Goal: Task Accomplishment & Management: Manage account settings

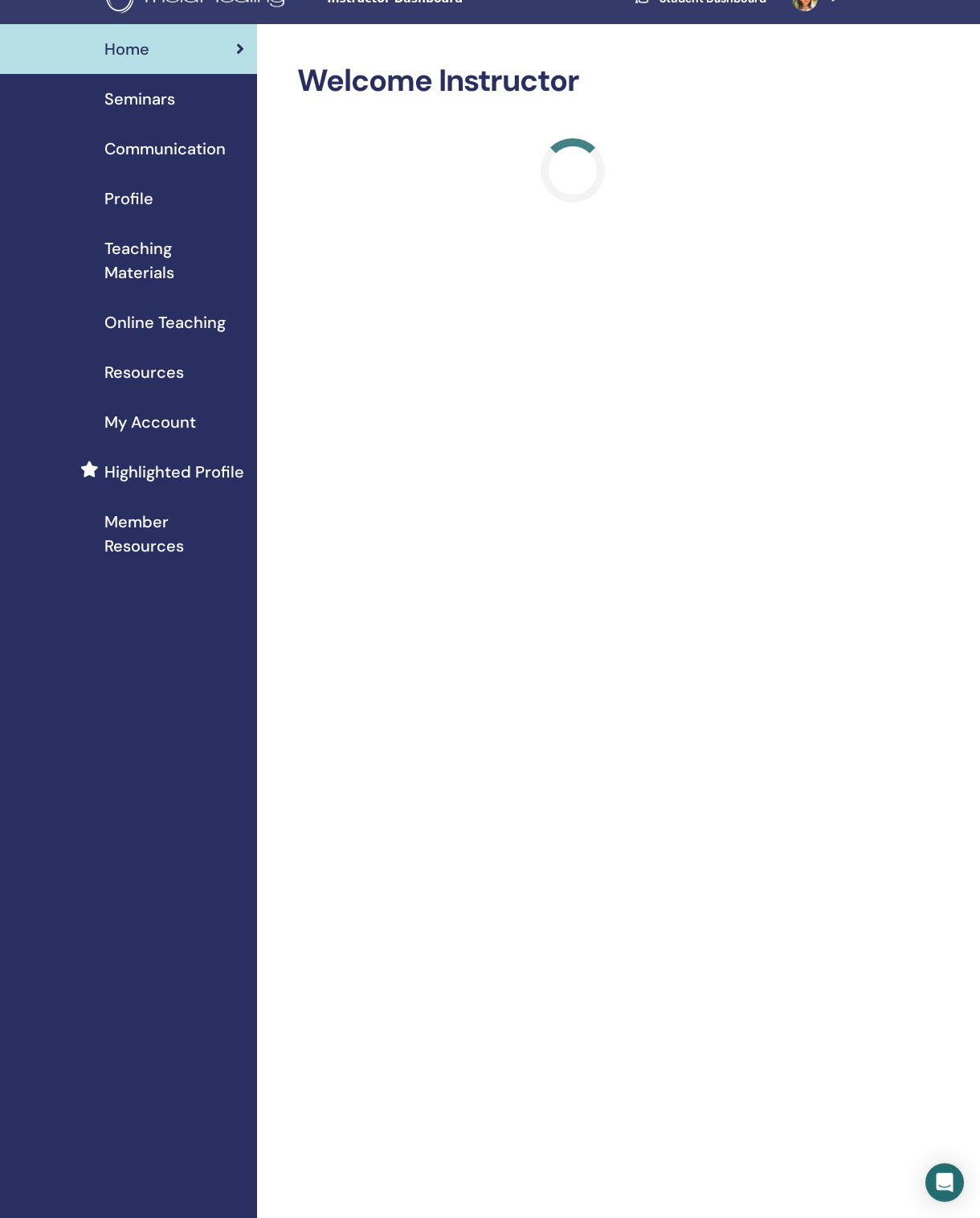
scroll to position [28, 0]
click at [161, 115] on link "Seminars" at bounding box center [128, 98] width 257 height 50
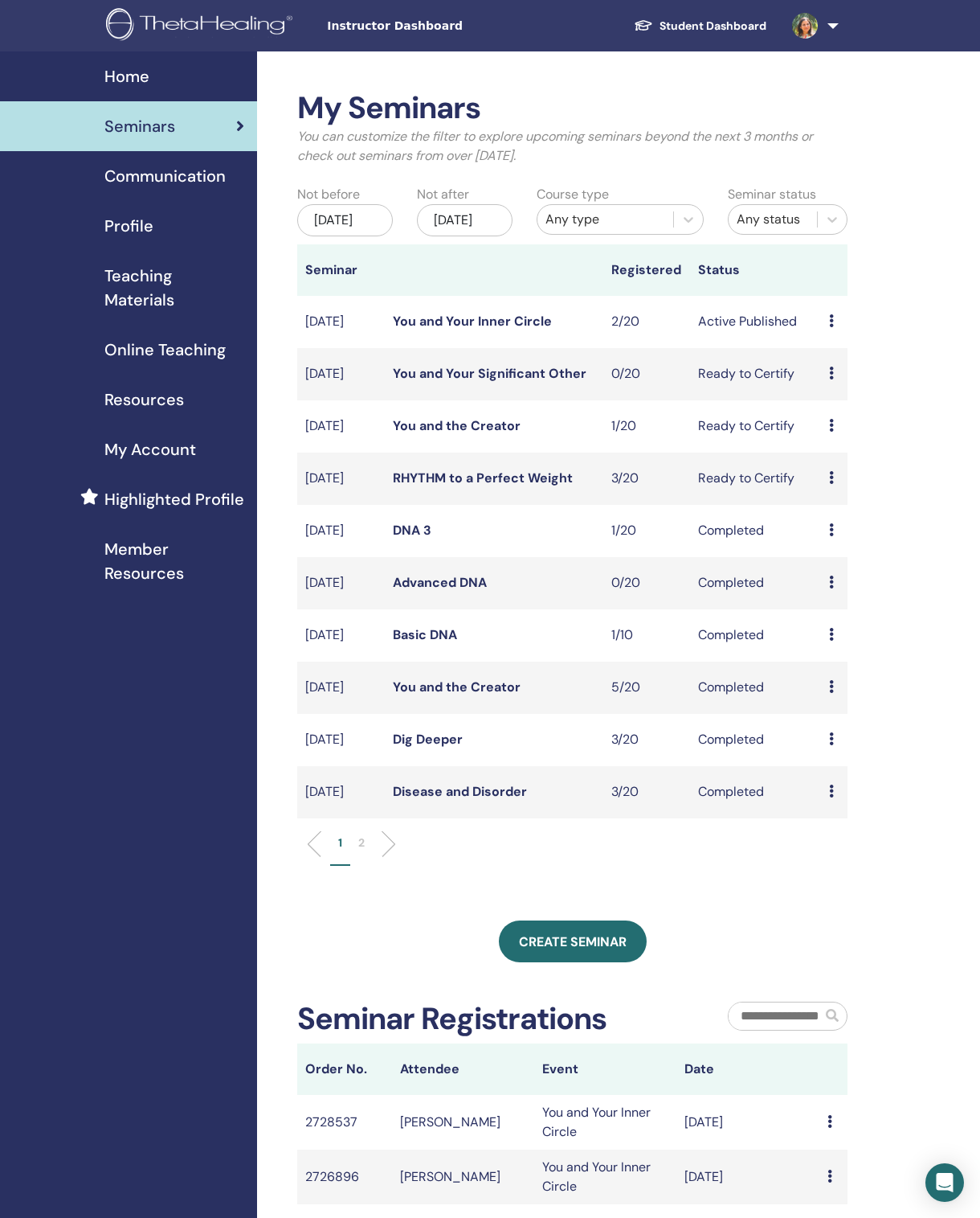
click at [835, 331] on div "Preview Edit Attendees Cancel" at bounding box center [834, 321] width 10 height 19
click at [879, 404] on link "Attendees" at bounding box center [847, 405] width 61 height 17
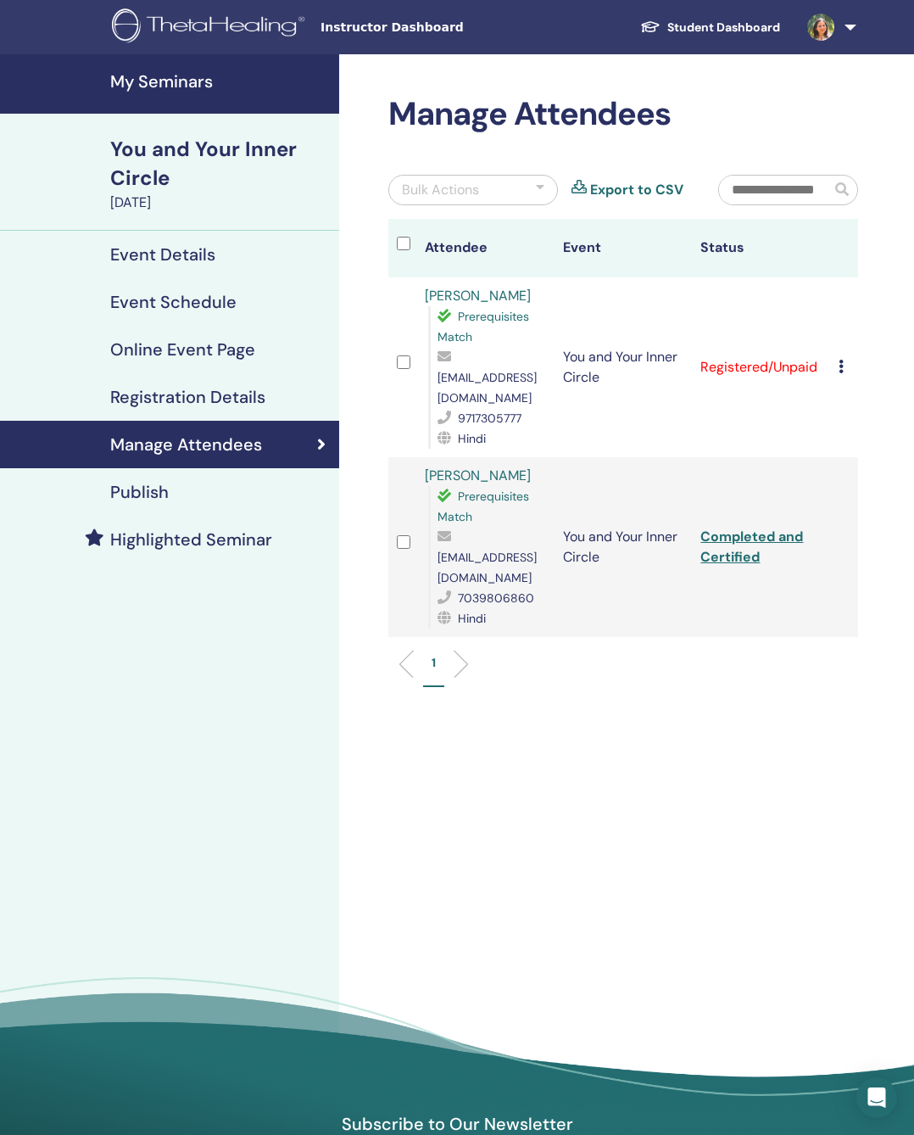
click at [844, 366] on div "Cancel Registration Do not auto-certify Mark as Paid Mark as Unpaid Mark as Abs…" at bounding box center [844, 367] width 11 height 20
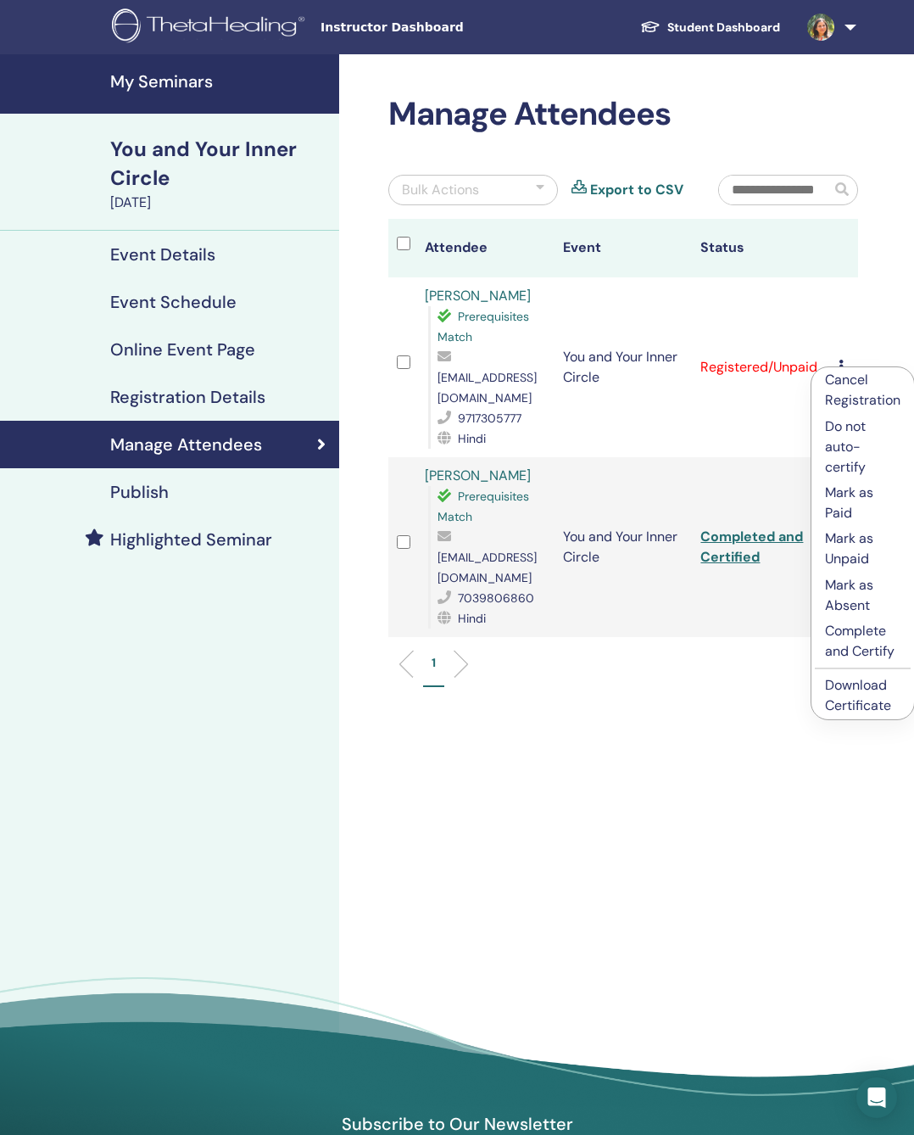
click at [866, 505] on p "Mark as Paid" at bounding box center [862, 502] width 75 height 41
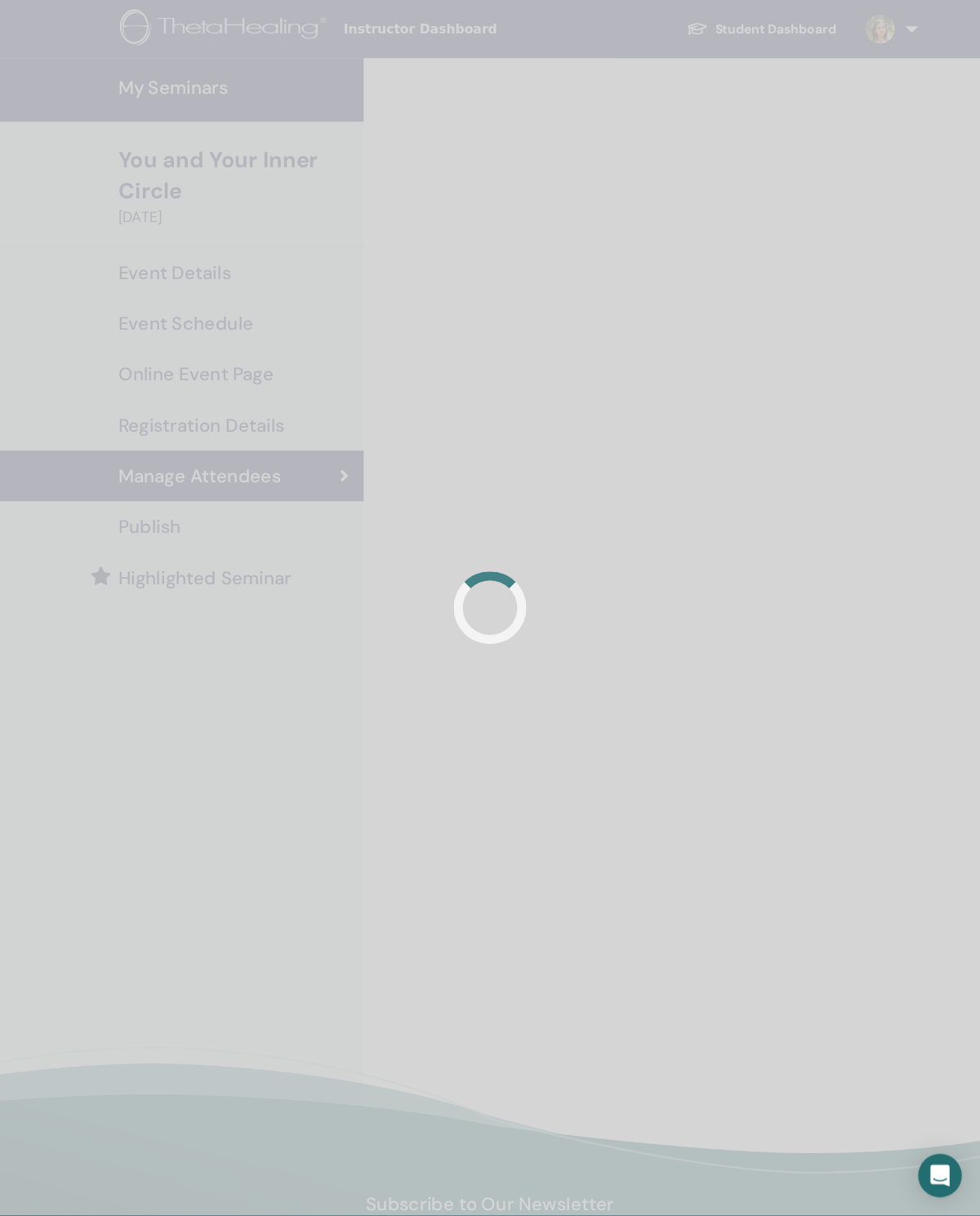
scroll to position [10, 0]
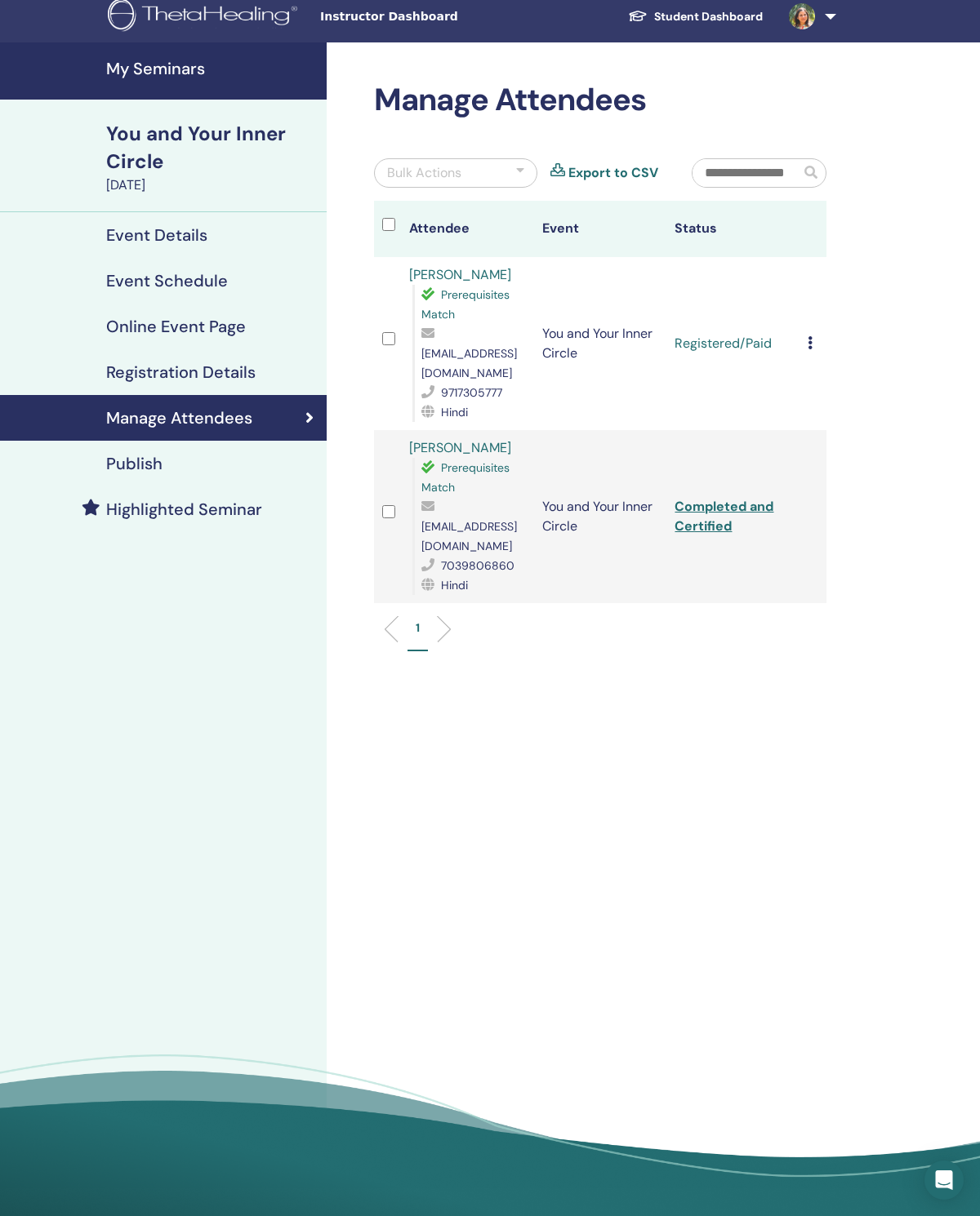
click at [99, 223] on link "Event Details" at bounding box center [163, 234] width 326 height 45
click at [134, 470] on h4 "Publish" at bounding box center [134, 463] width 57 height 19
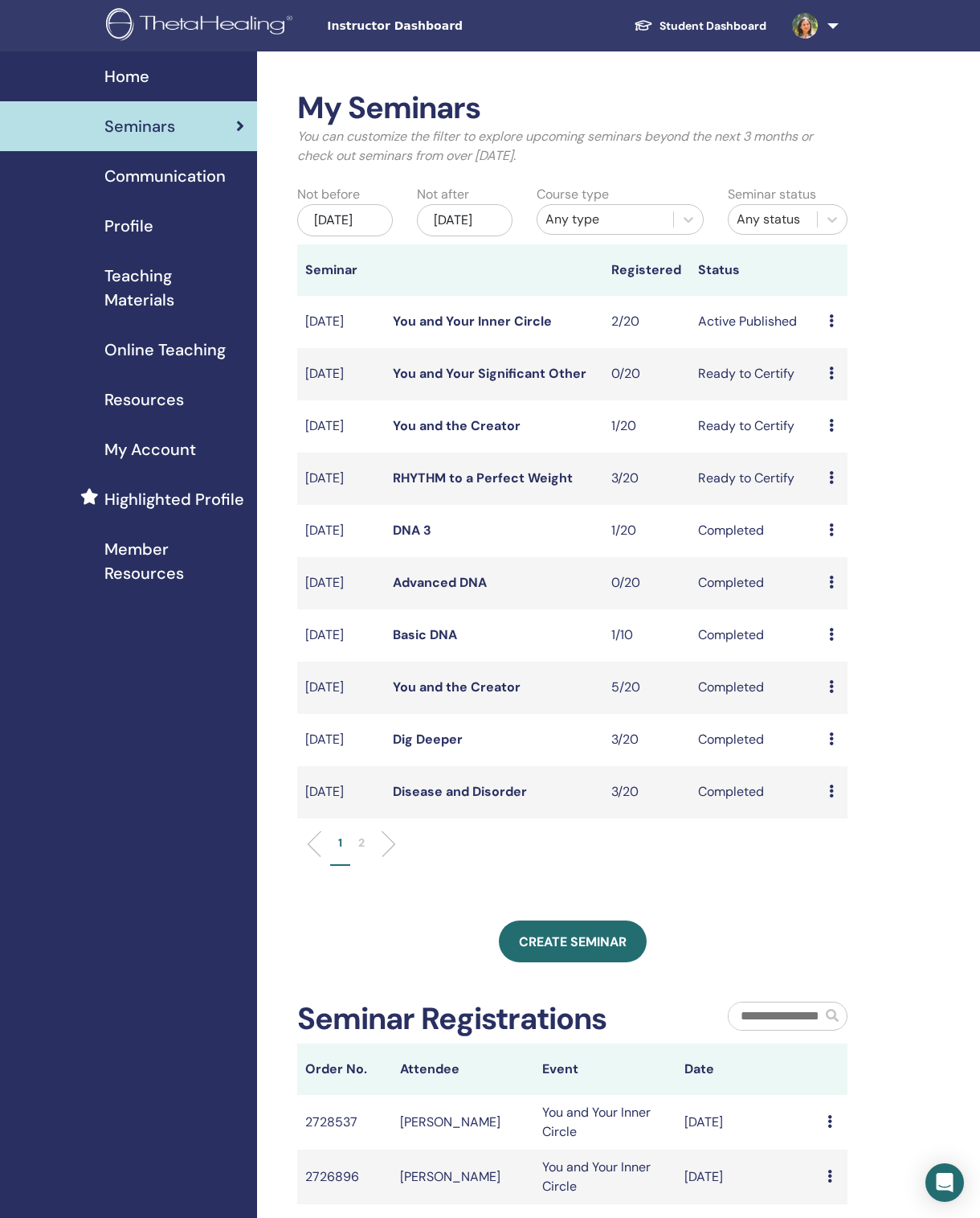
click at [124, 300] on span "Teaching Materials" at bounding box center [174, 287] width 140 height 48
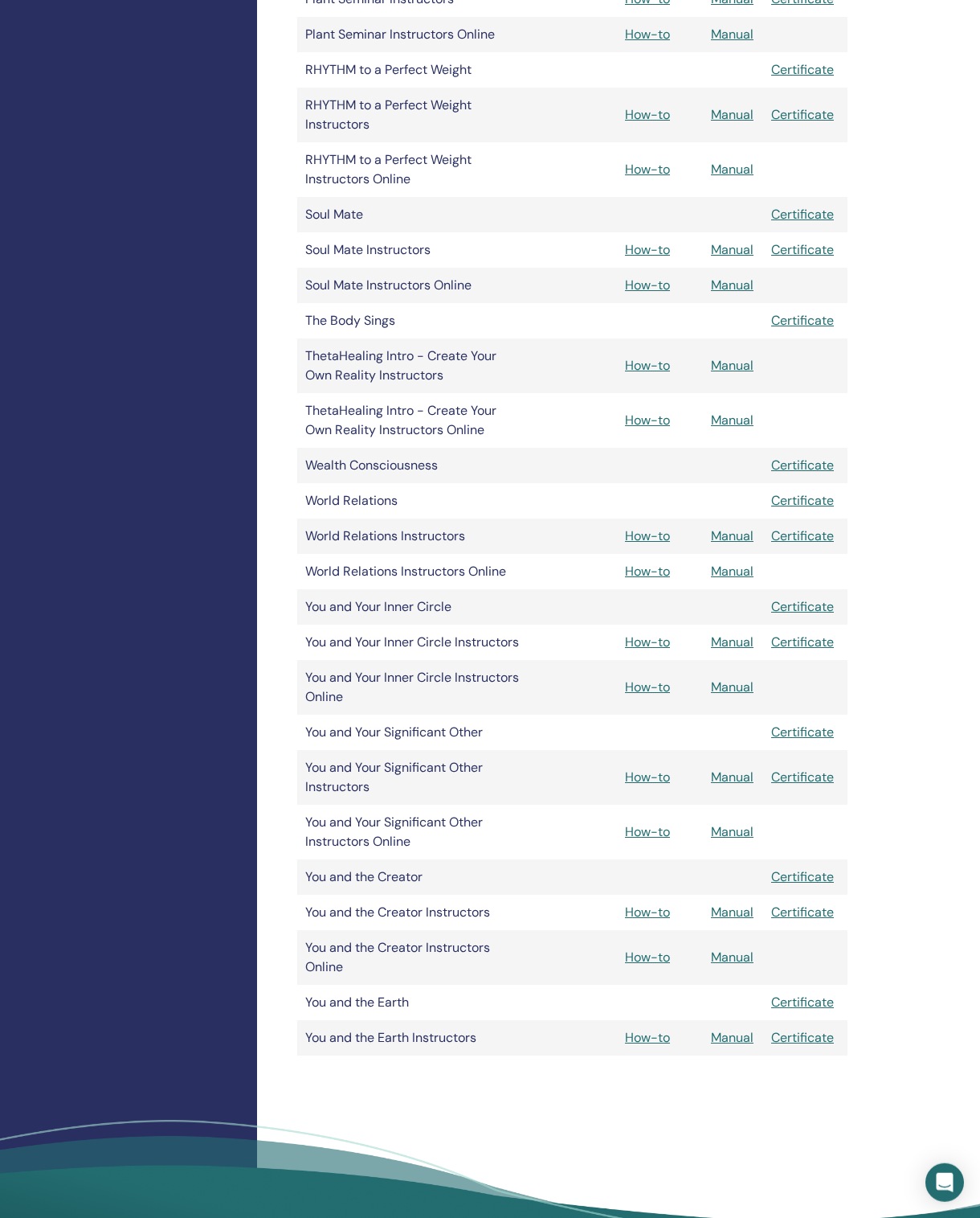
scroll to position [2312, 0]
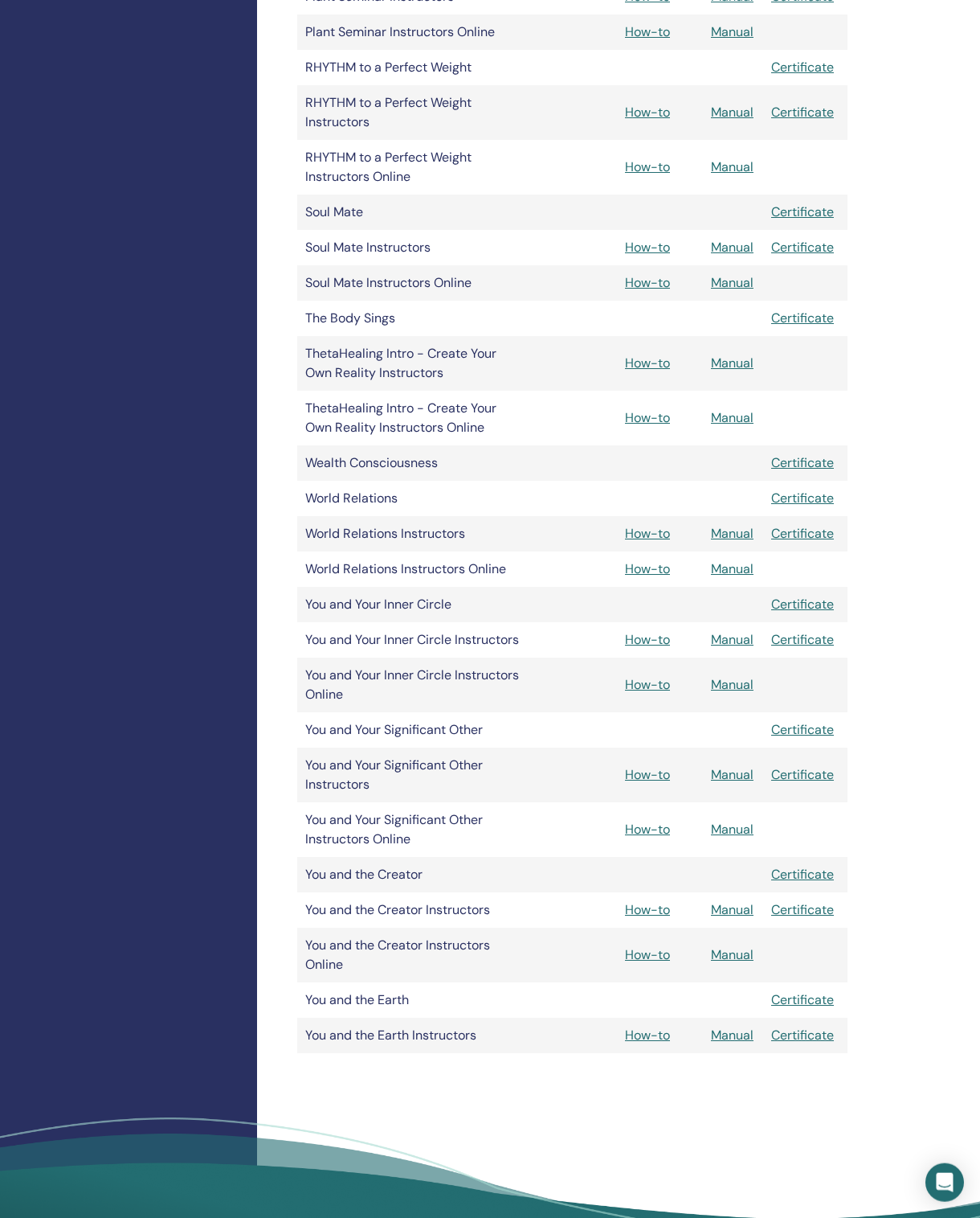
click at [670, 647] on link "How-to" at bounding box center [647, 640] width 45 height 17
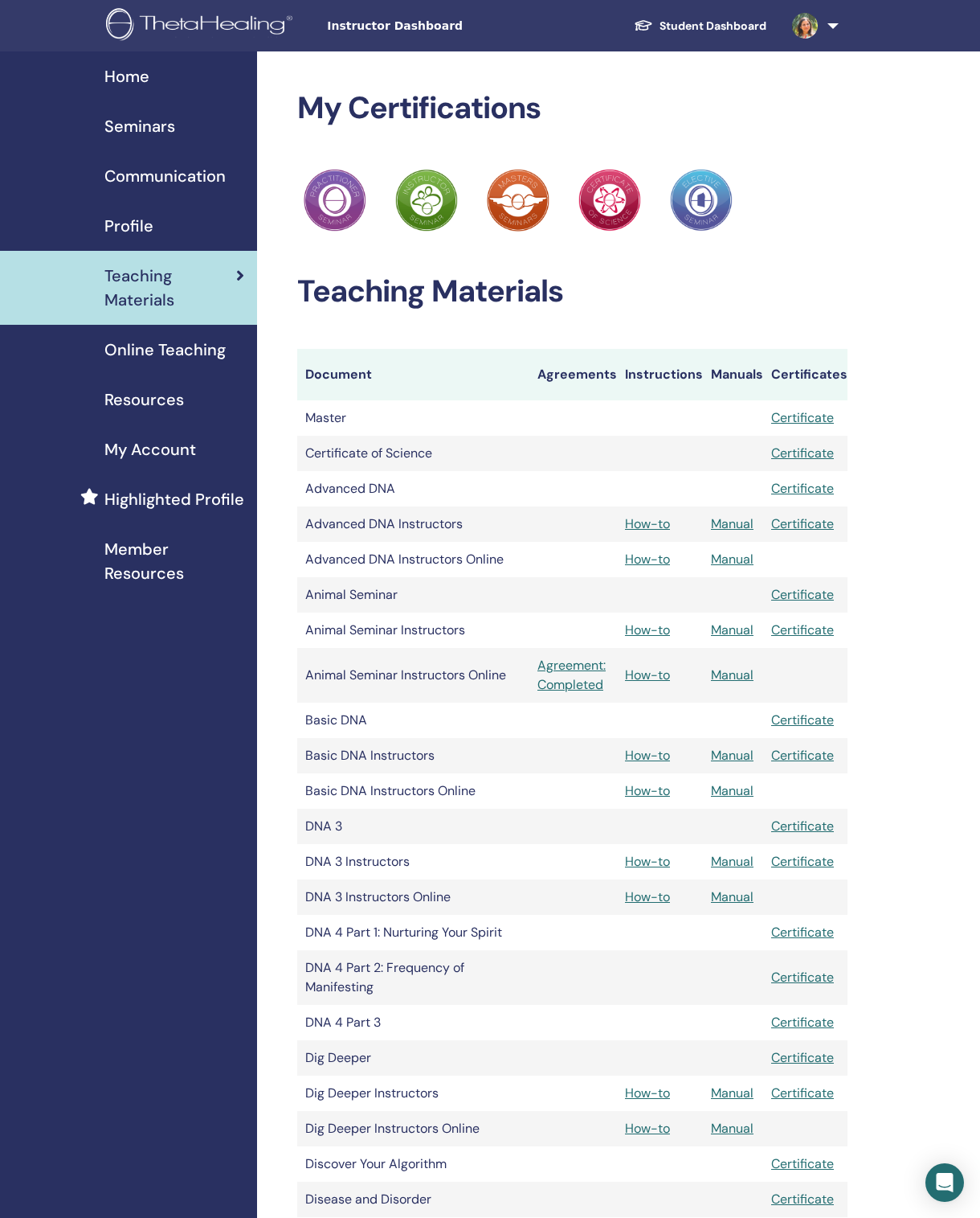
scroll to position [2243, 12]
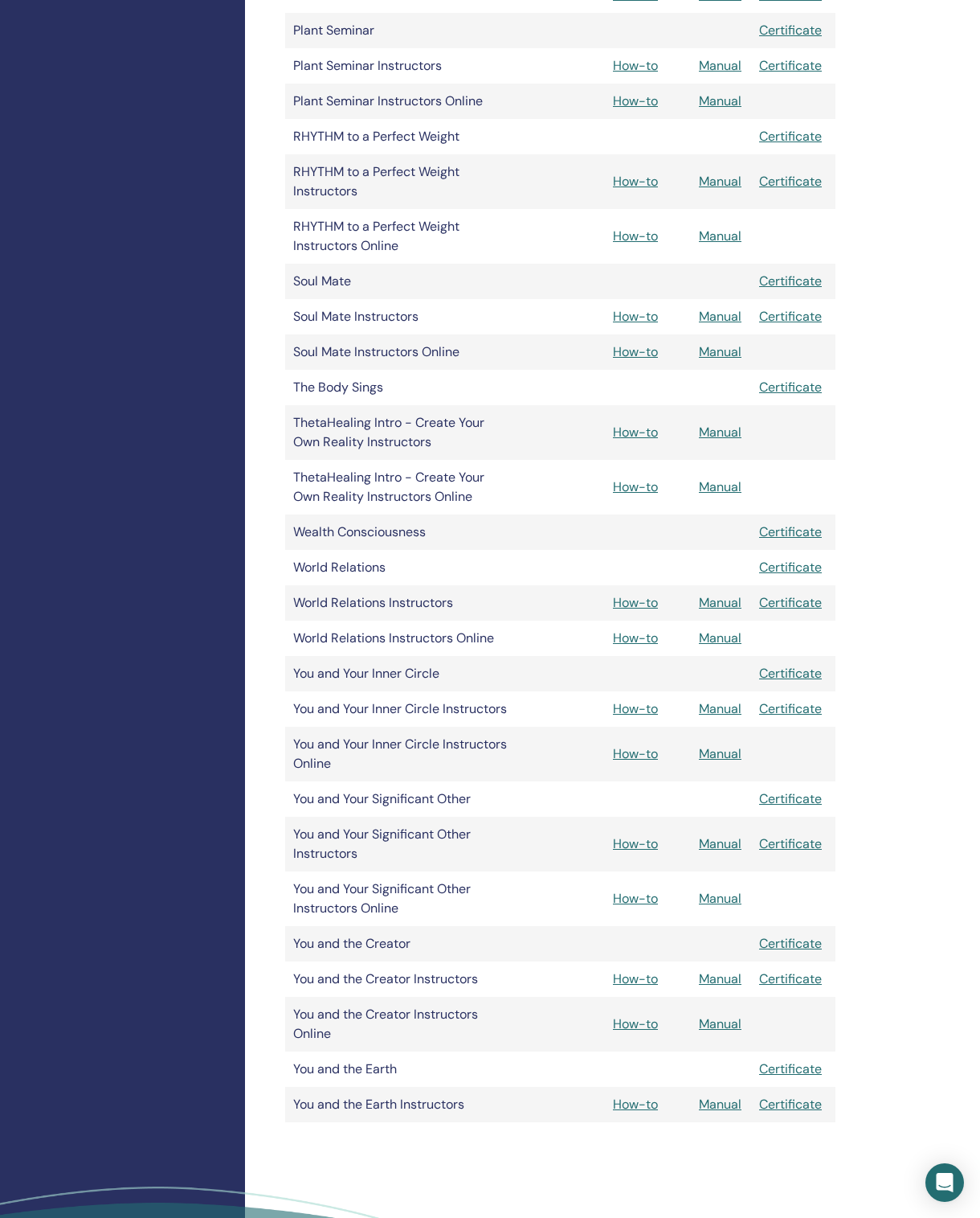
click at [718, 762] on link "Manual" at bounding box center [720, 754] width 43 height 17
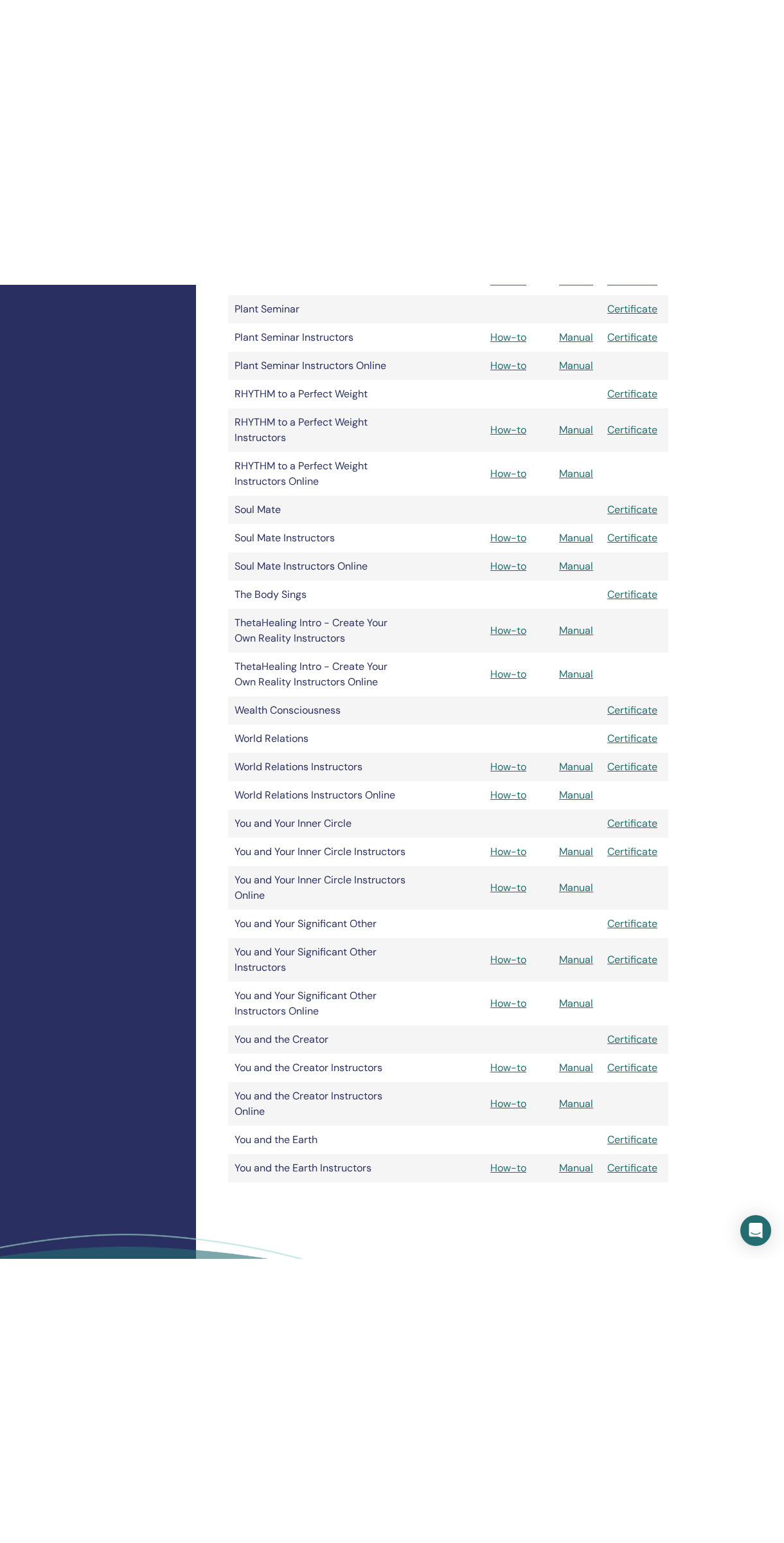
scroll to position [2035, 231]
